Goal: Find specific page/section: Find specific page/section

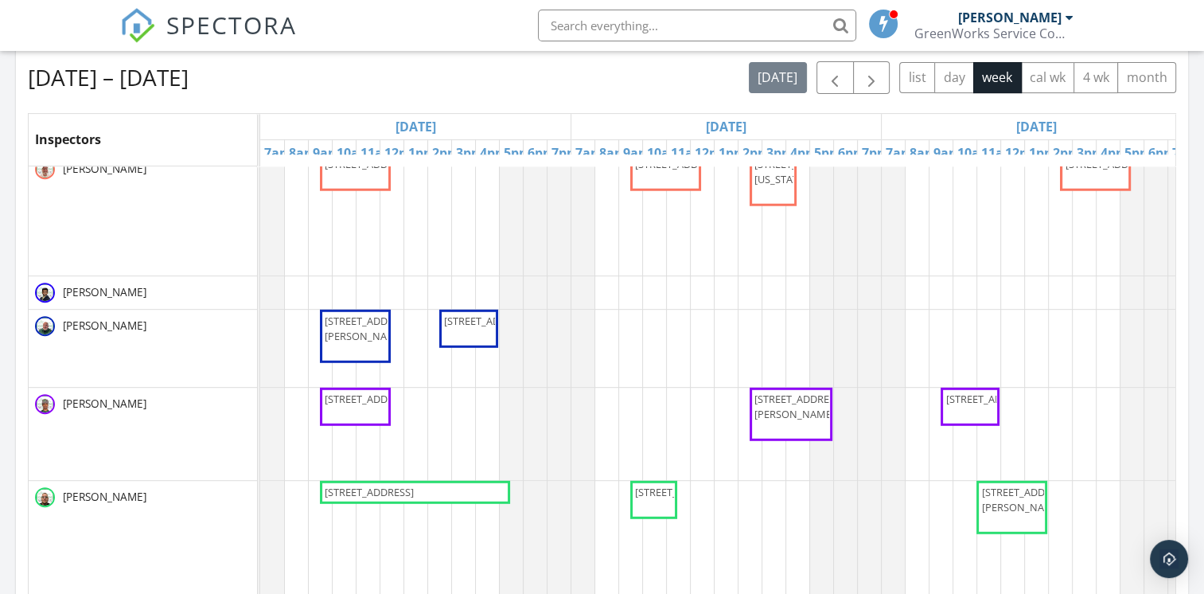
click at [574, 24] on input "text" at bounding box center [697, 26] width 318 height 32
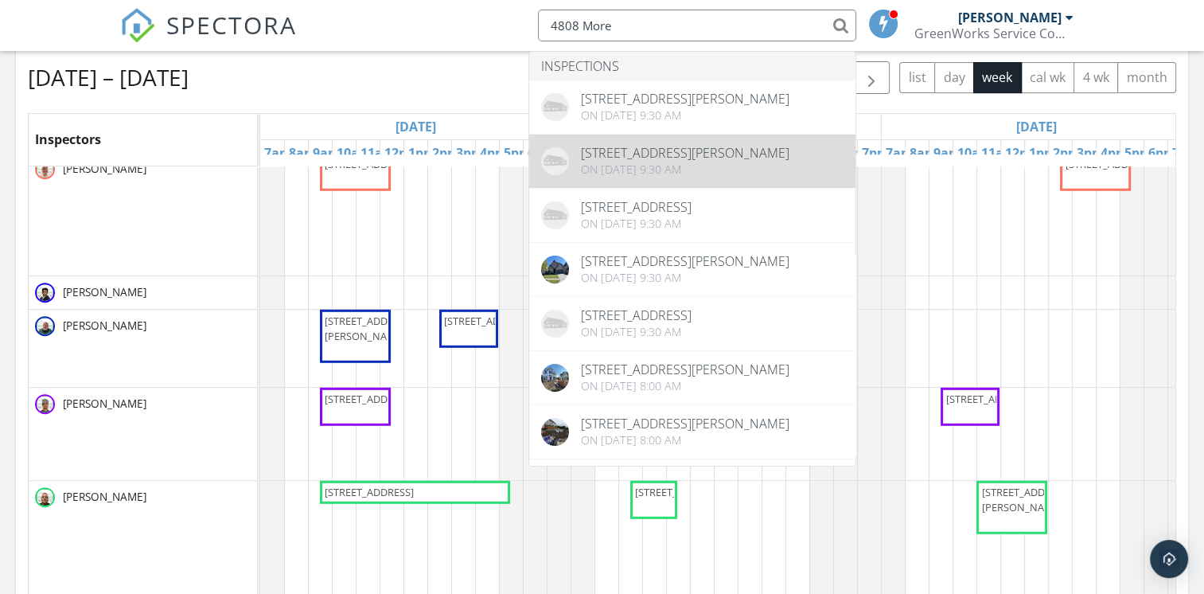
type input "4808 More"
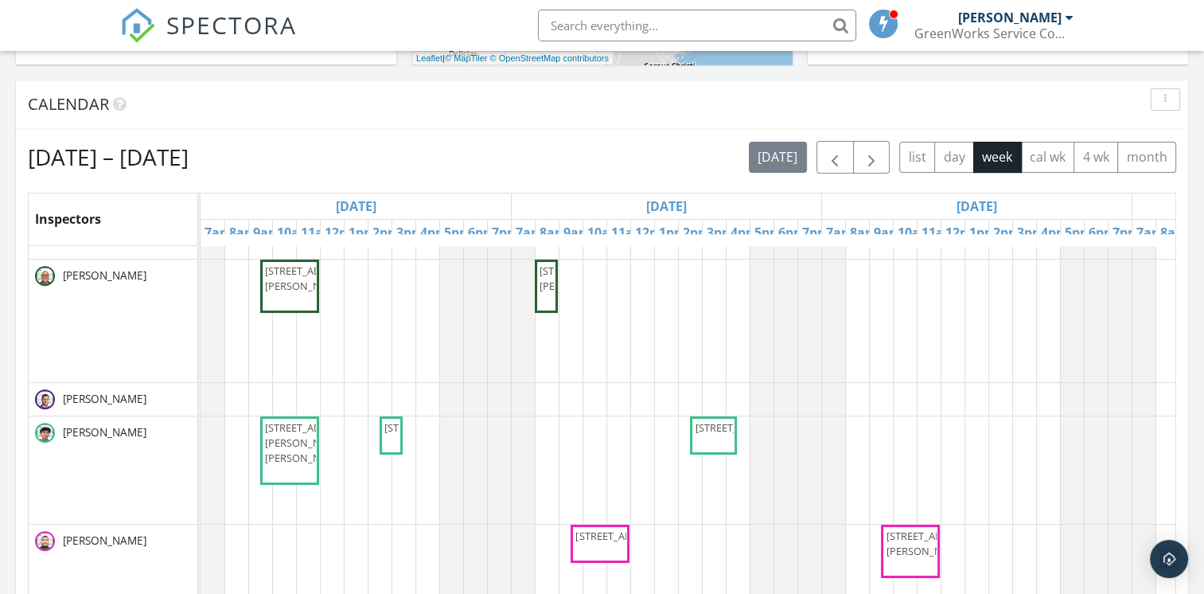
drag, startPoint x: 258, startPoint y: 265, endPoint x: 198, endPoint y: 271, distance: 59.9
click at [198, 271] on td at bounding box center [199, 544] width 2 height 596
